Goal: Information Seeking & Learning: Learn about a topic

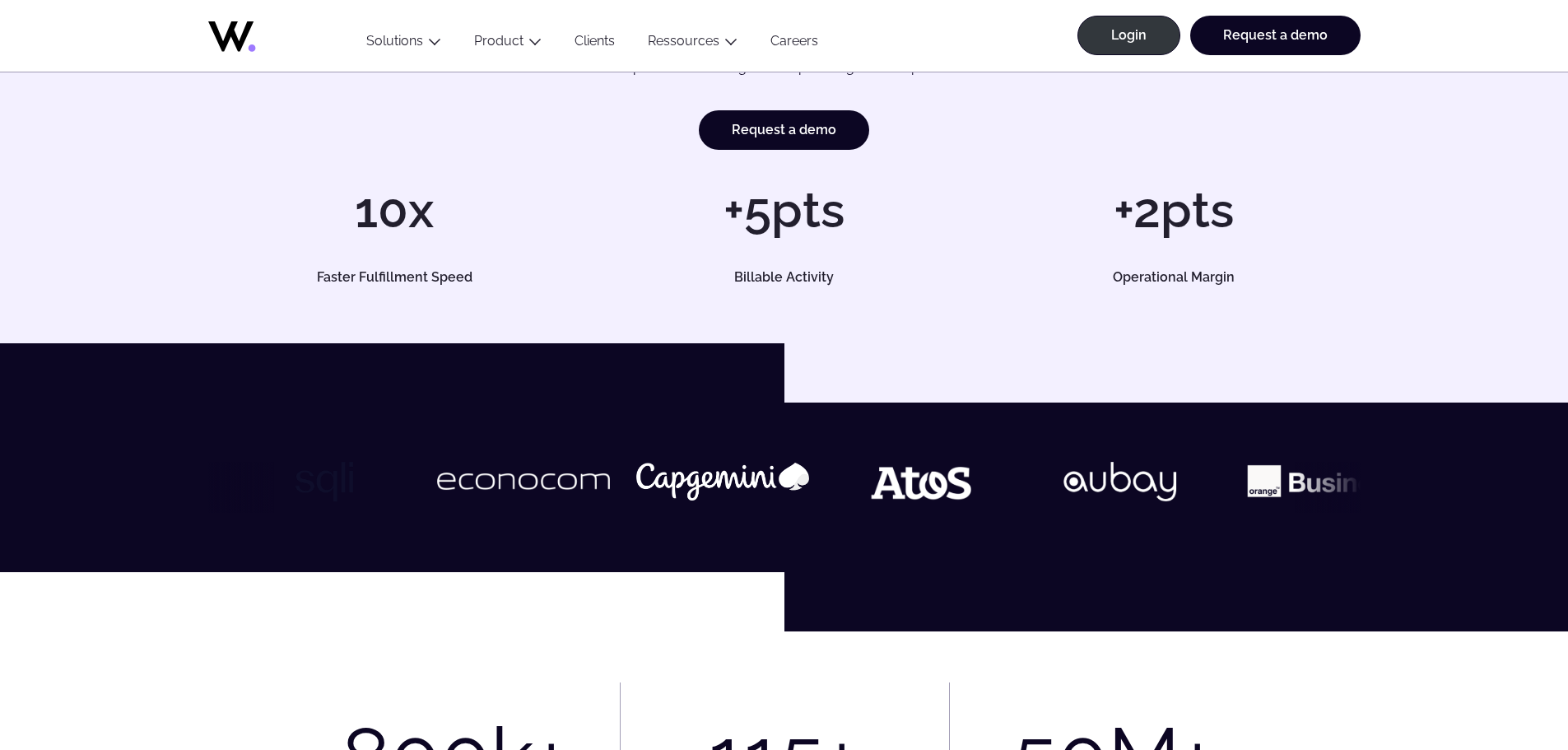
scroll to position [247, 0]
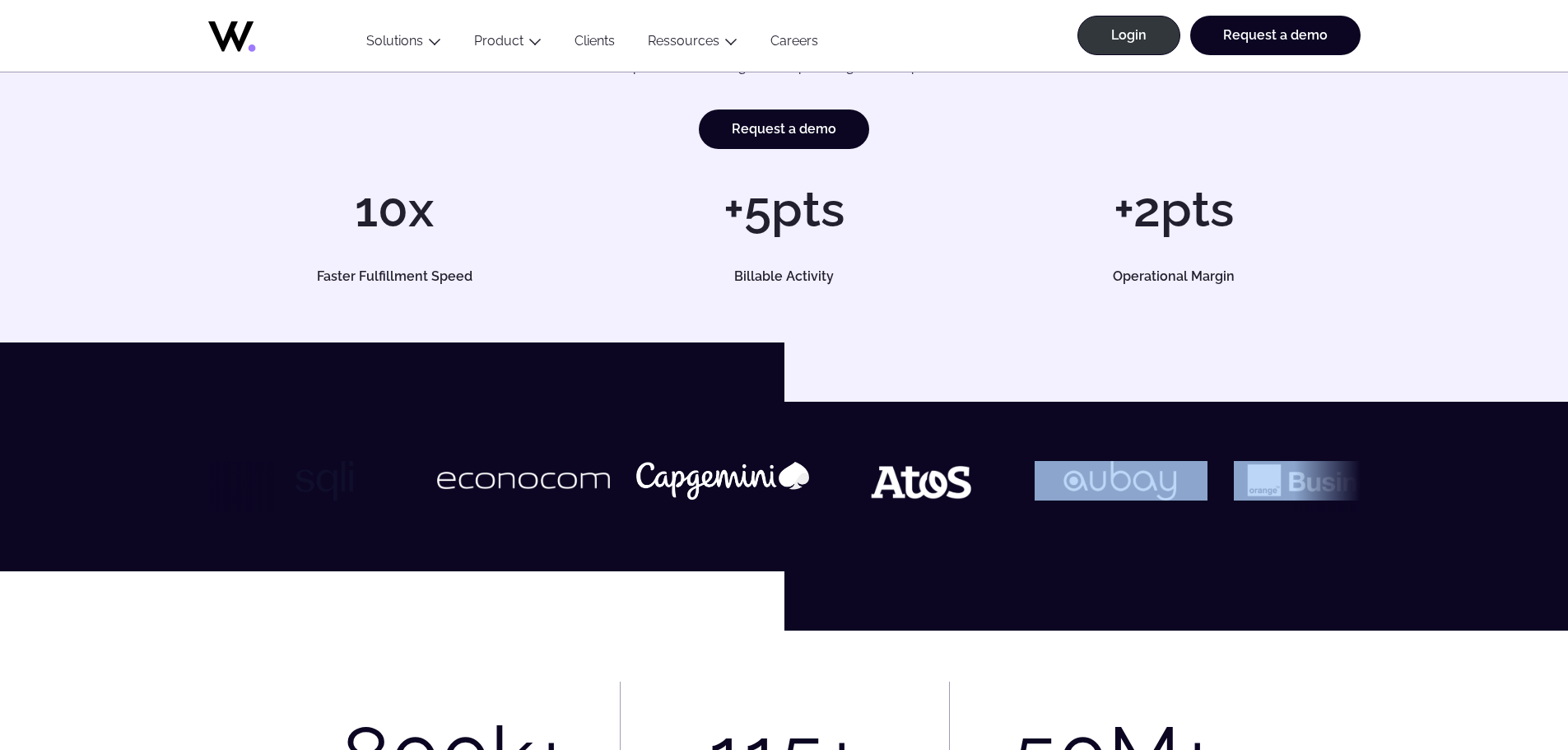
drag, startPoint x: 1330, startPoint y: 499, endPoint x: 1053, endPoint y: 502, distance: 277.0
click at [1055, 506] on div at bounding box center [784, 487] width 1152 height 51
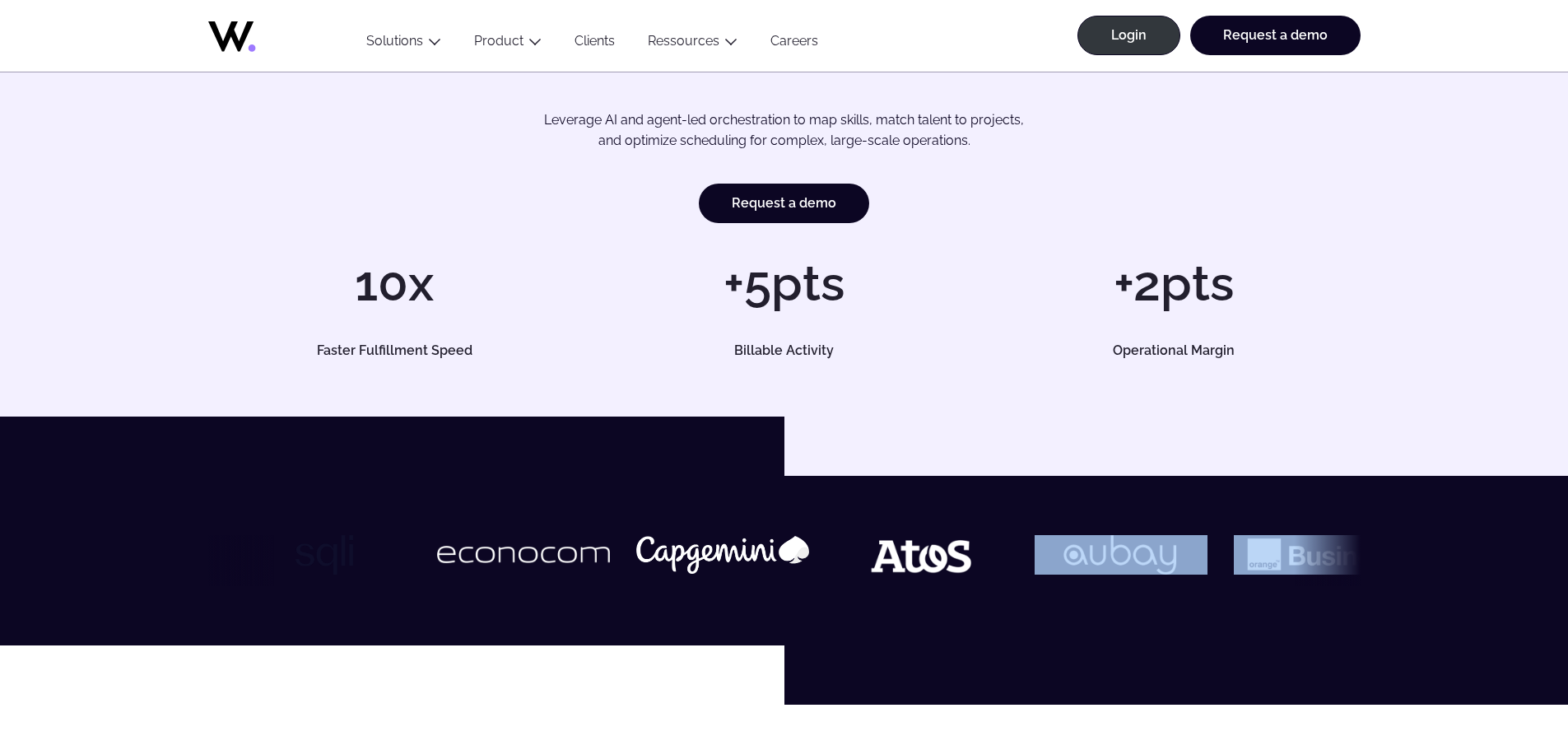
scroll to position [0, 0]
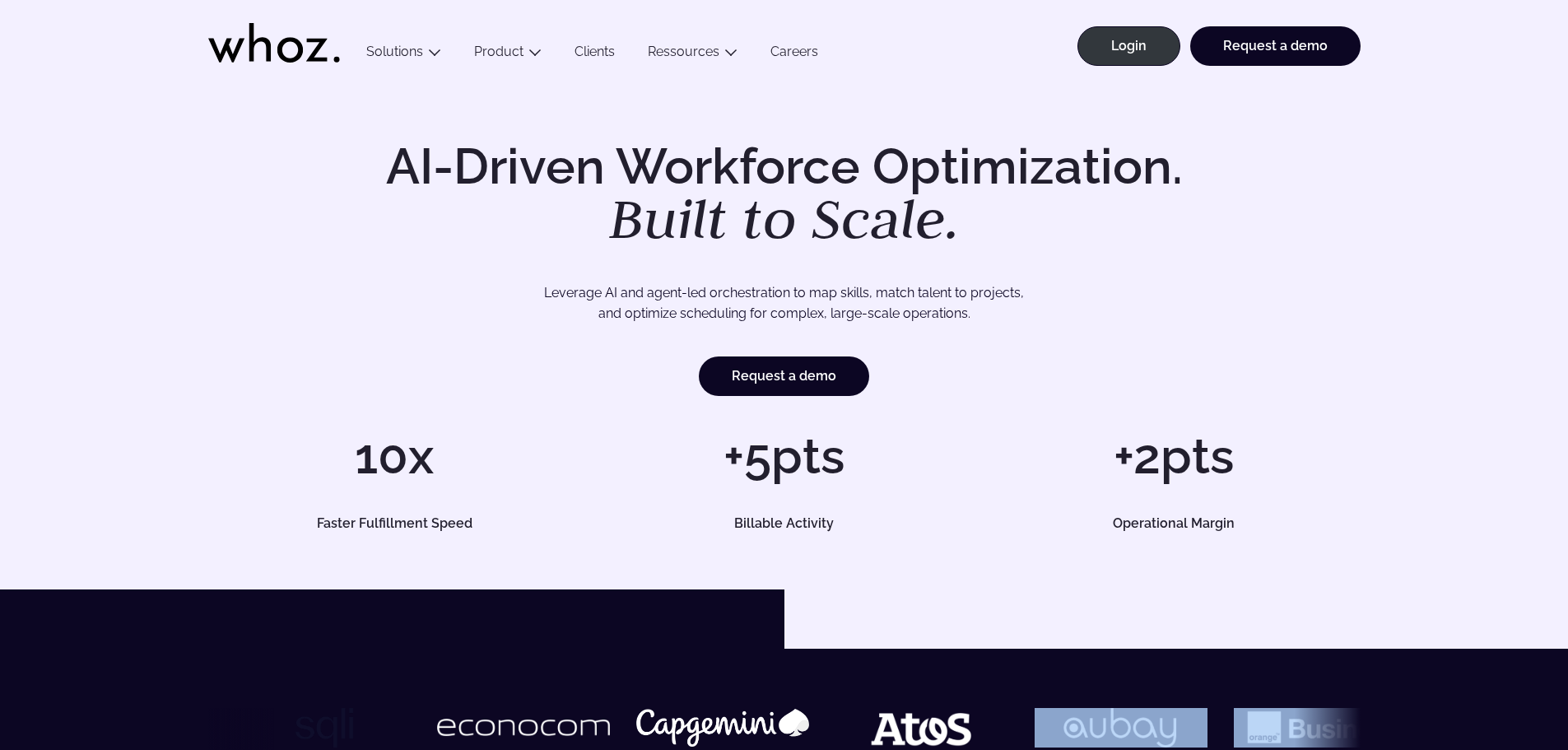
click at [604, 51] on link "Clients" at bounding box center [594, 55] width 73 height 22
